Goal: Task Accomplishment & Management: Use online tool/utility

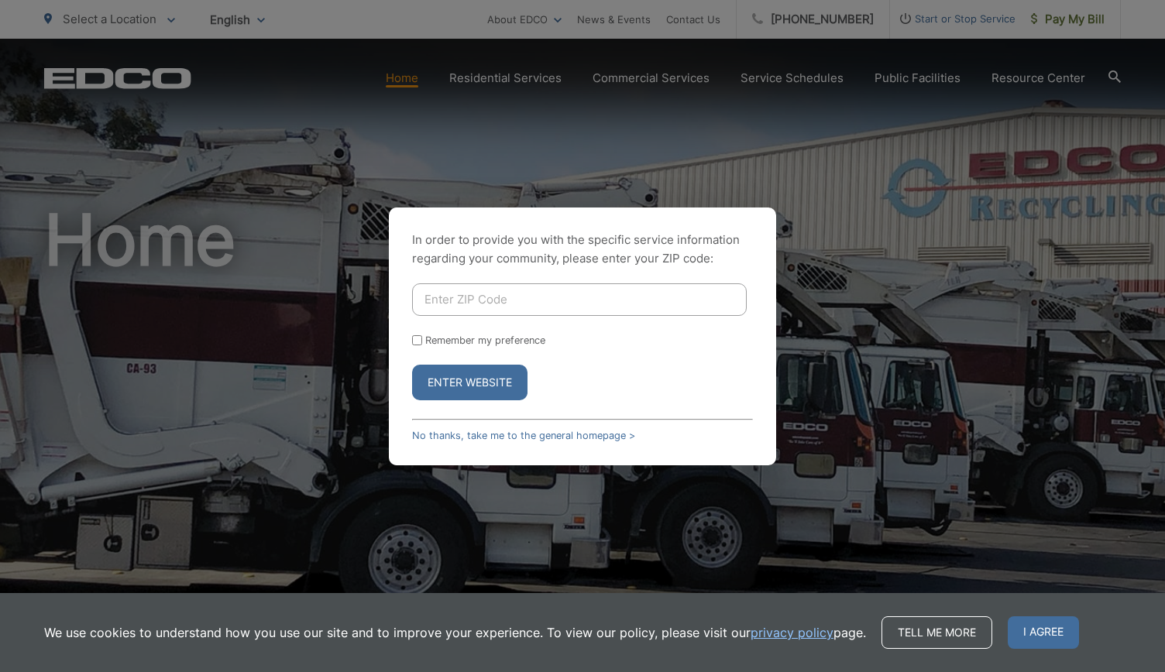
click at [562, 278] on div "In order to provide you with the specific service information regarding your co…" at bounding box center [582, 337] width 387 height 258
click at [486, 370] on button "Enter Website" at bounding box center [469, 383] width 115 height 36
click at [482, 387] on button "Enter Website" at bounding box center [469, 383] width 115 height 36
click at [486, 372] on button "Enter Website" at bounding box center [469, 383] width 115 height 36
click at [504, 437] on link "No thanks, take me to the general homepage >" at bounding box center [523, 436] width 223 height 12
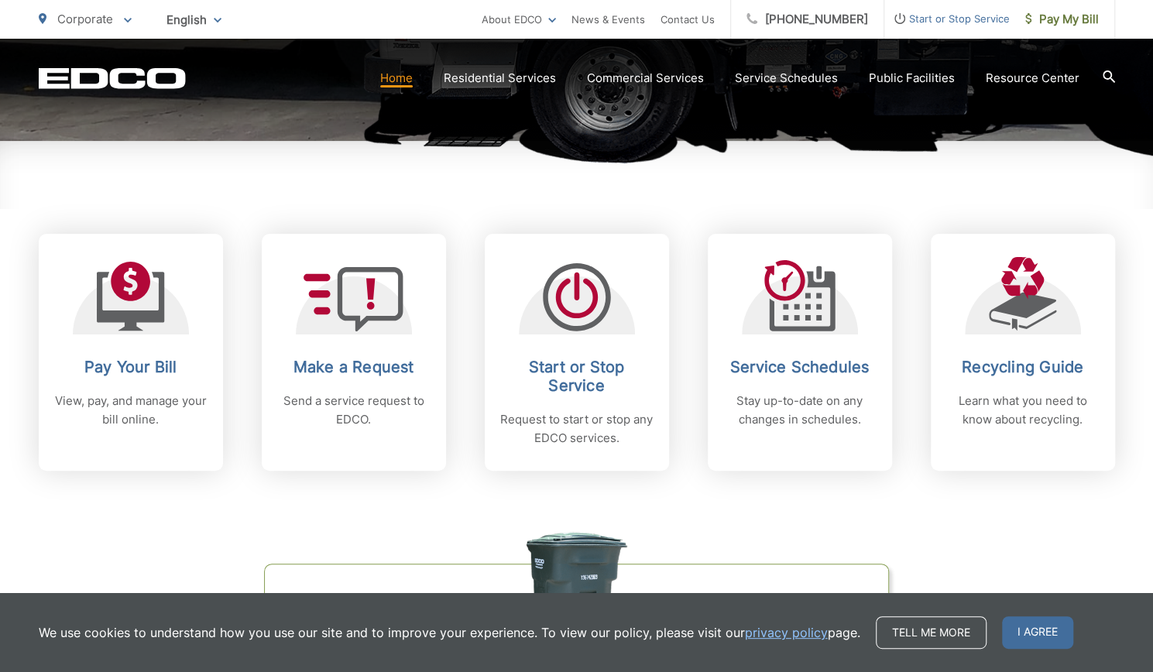
scroll to position [542, 0]
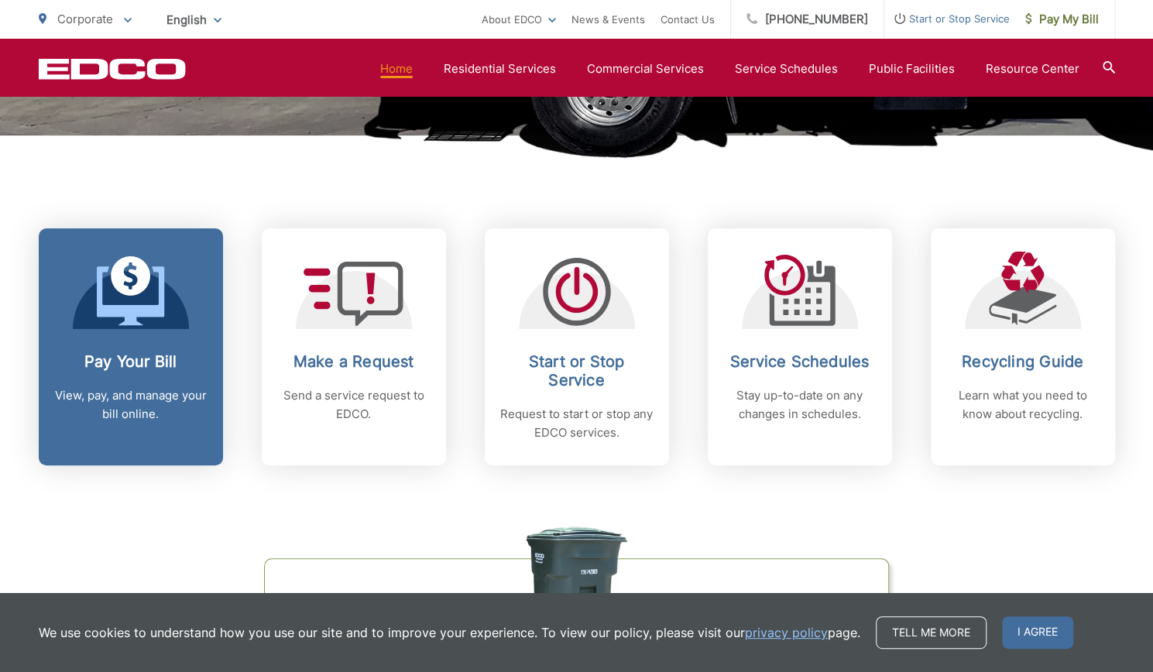
click at [215, 345] on link "Pay Your Bill View, pay, and manage your bill online." at bounding box center [131, 347] width 184 height 237
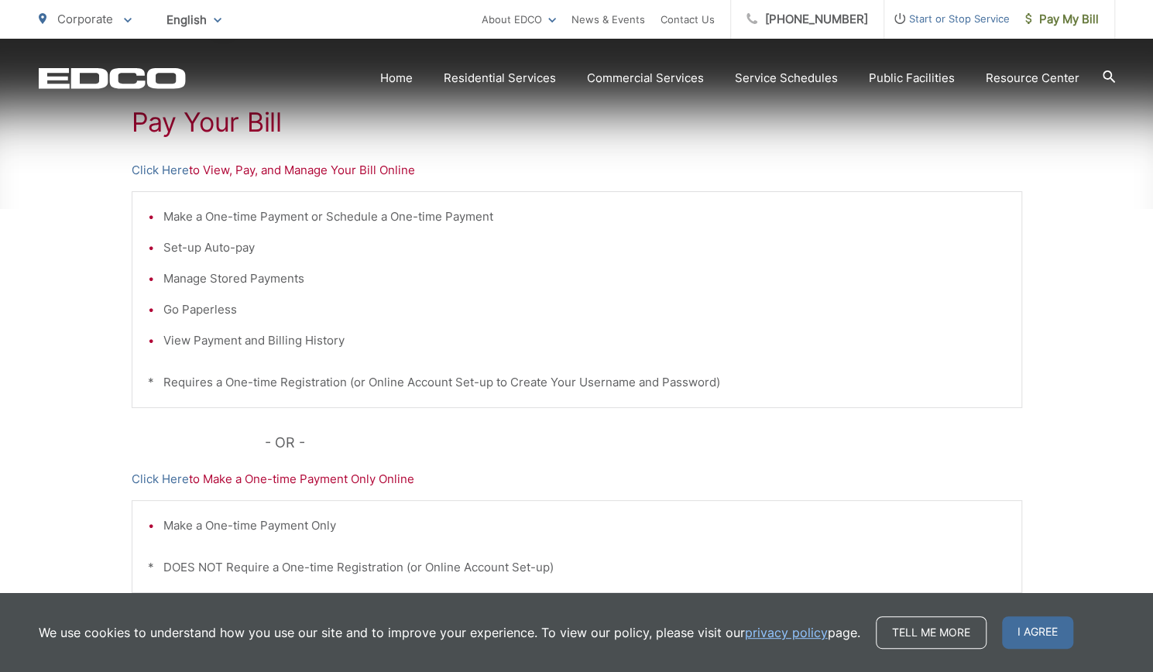
scroll to position [310, 0]
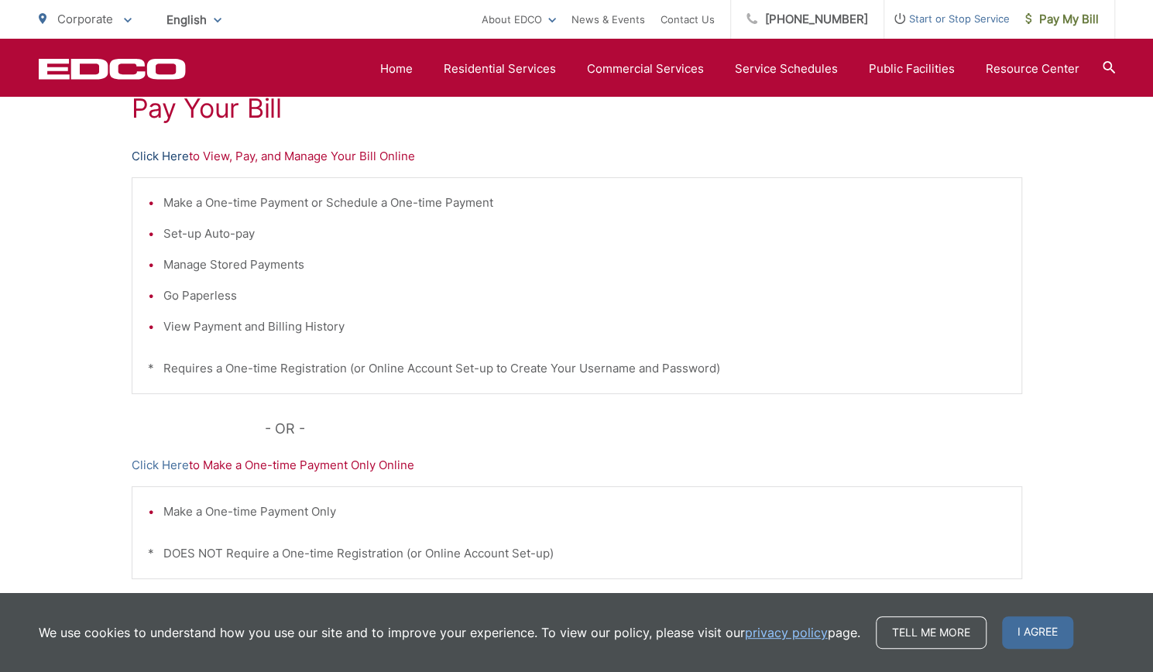
click at [168, 160] on link "Click Here" at bounding box center [160, 156] width 57 height 19
